Goal: Information Seeking & Learning: Check status

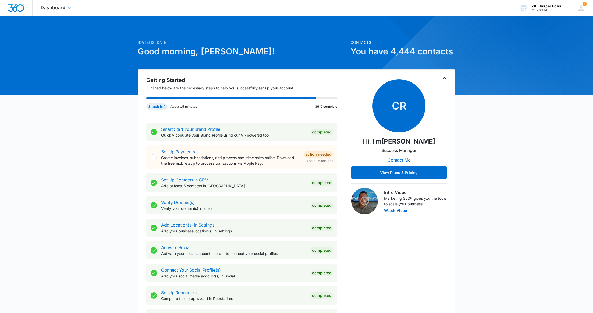
click at [12, 8] on img "Dashboard" at bounding box center [16, 8] width 17 height 8
click at [70, 8] on icon at bounding box center [70, 9] width 6 height 6
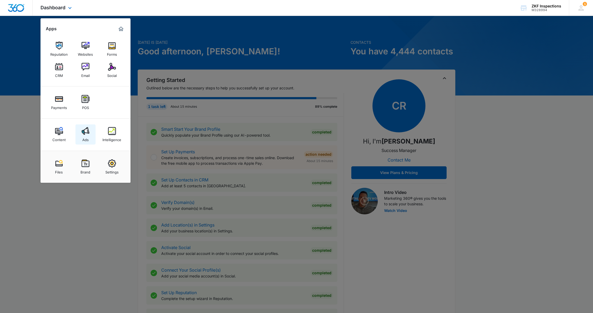
click at [87, 133] on img at bounding box center [86, 131] width 8 height 8
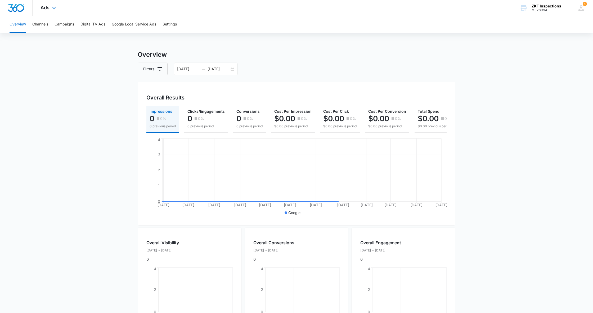
click at [56, 11] on div "Ads Apps Reputation Websites Forms CRM Email Social Payments POS Content Ads In…" at bounding box center [49, 8] width 33 height 16
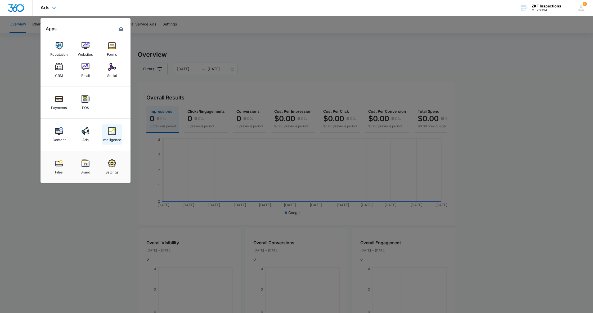
click at [109, 130] on img at bounding box center [112, 131] width 8 height 8
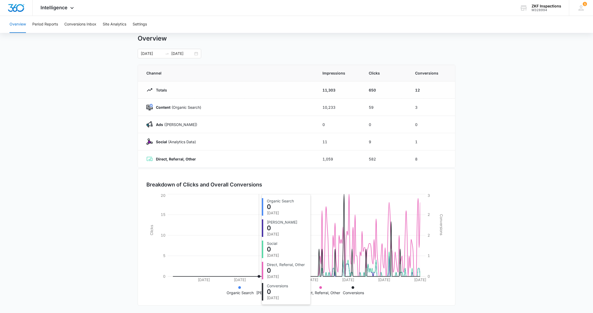
scroll to position [15, 0]
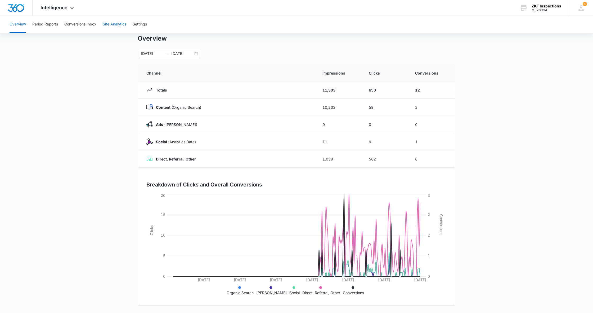
click at [111, 23] on button "Site Analytics" at bounding box center [115, 24] width 24 height 17
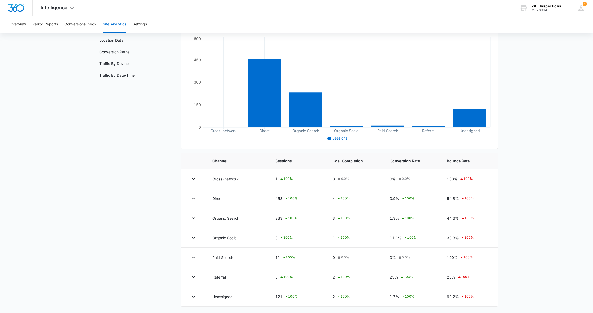
scroll to position [63, 0]
click at [70, 7] on icon at bounding box center [72, 9] width 6 height 6
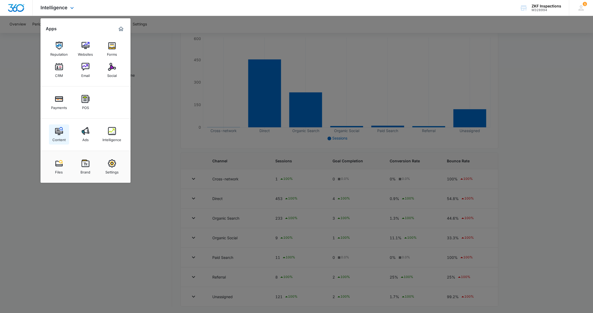
click at [60, 135] on div "Content" at bounding box center [58, 138] width 13 height 7
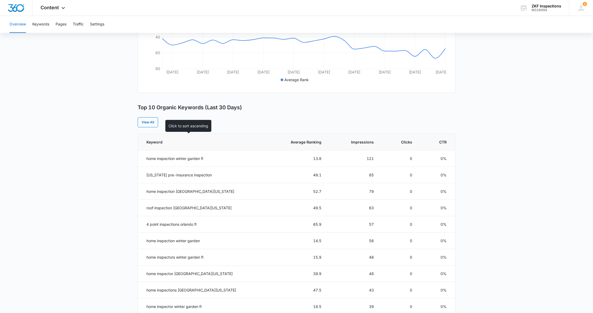
scroll to position [143, 0]
click at [148, 120] on link "View All" at bounding box center [148, 121] width 20 height 10
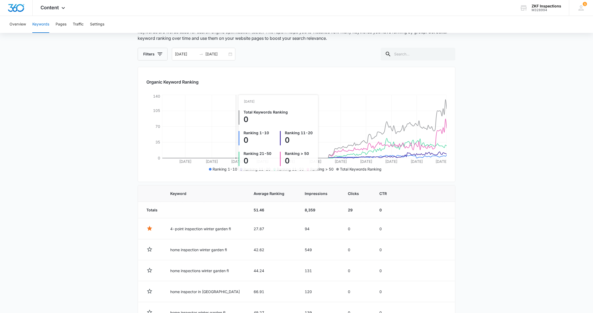
scroll to position [34, 0]
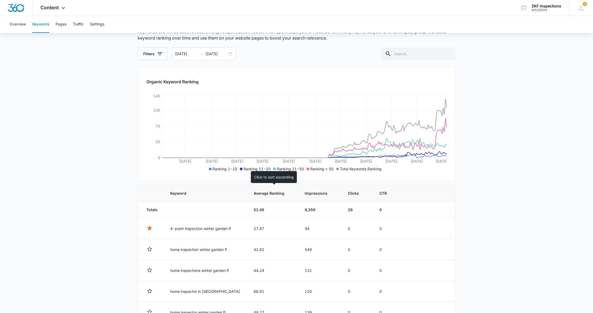
click at [276, 195] on span "Average Ranking" at bounding box center [269, 193] width 31 height 6
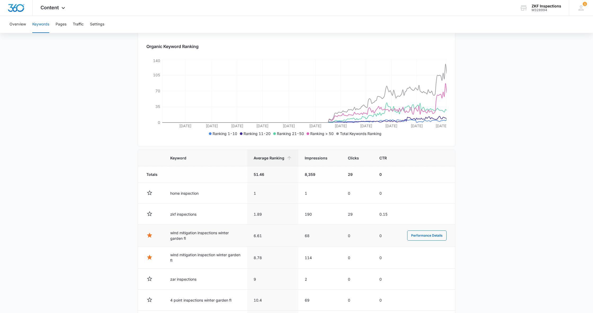
scroll to position [69, 0]
click at [346, 161] on th "Clicks" at bounding box center [358, 157] width 32 height 16
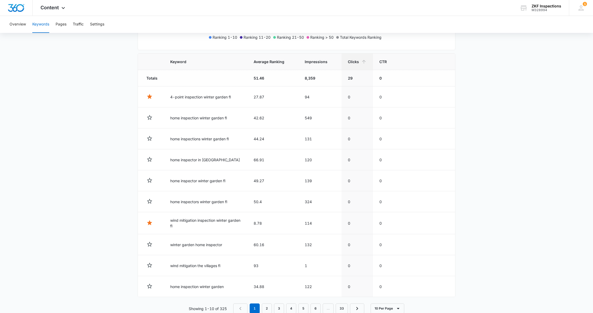
scroll to position [163, 0]
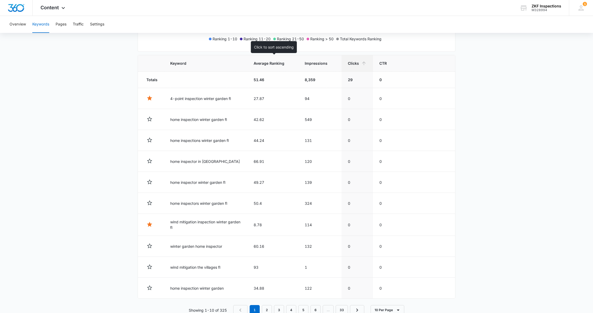
click at [271, 69] on th "Average Ranking" at bounding box center [272, 63] width 51 height 16
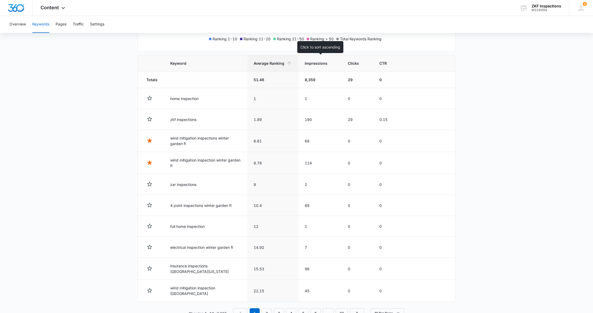
click at [316, 62] on span "Impressions" at bounding box center [316, 63] width 23 height 6
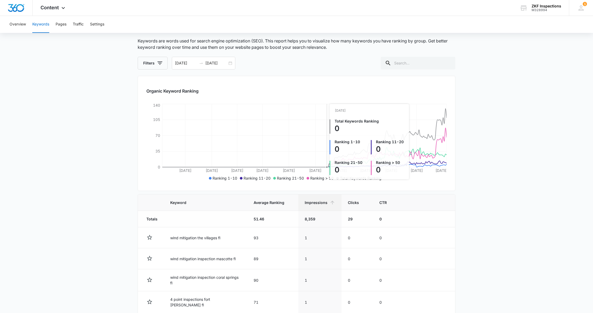
scroll to position [34, 0]
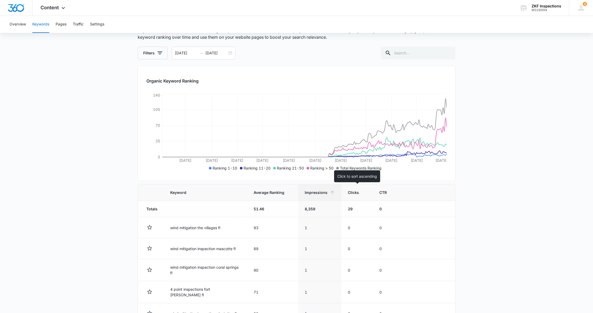
click at [355, 190] on span "Clicks" at bounding box center [353, 192] width 11 height 6
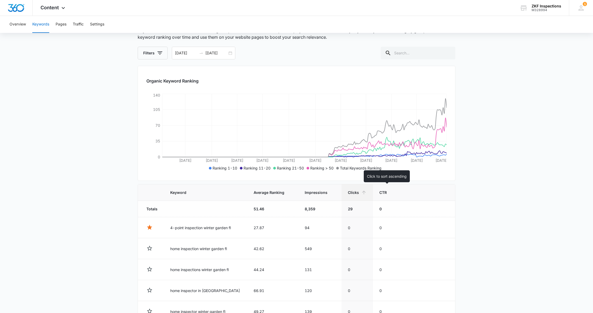
click at [381, 191] on span "CTR" at bounding box center [383, 192] width 7 height 6
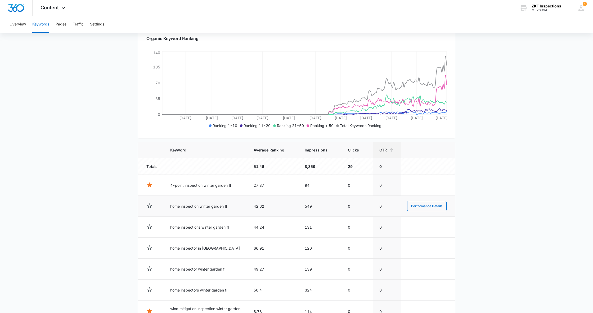
scroll to position [78, 0]
click at [281, 148] on span "Average Ranking" at bounding box center [269, 149] width 31 height 6
